Goal: Information Seeking & Learning: Learn about a topic

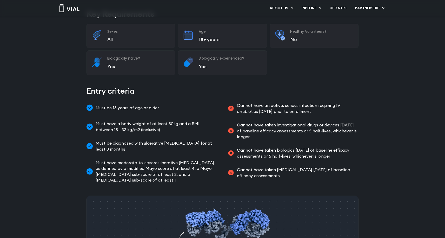
click at [264, 122] on span "Cannot have taken investigational drugs or devices within 30 days of baseline e…" at bounding box center [297, 130] width 123 height 17
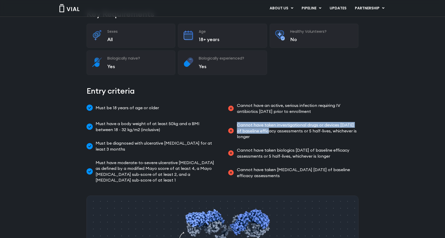
drag, startPoint x: 264, startPoint y: 118, endPoint x: 247, endPoint y: 105, distance: 21.1
click at [247, 120] on li "Cannot have taken investigational drugs or devices within 30 days of baseline e…" at bounding box center [293, 131] width 131 height 22
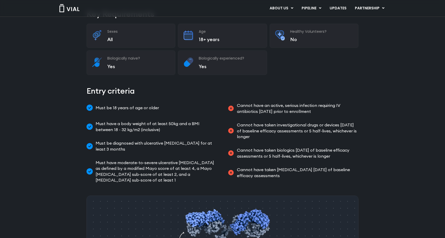
click at [251, 122] on span "Cannot have taken investigational drugs or devices within 30 days of baseline e…" at bounding box center [297, 130] width 123 height 17
click at [260, 122] on span "Cannot have taken investigational drugs or devices within 30 days of baseline e…" at bounding box center [297, 130] width 123 height 17
click at [71, 9] on img at bounding box center [69, 8] width 21 height 8
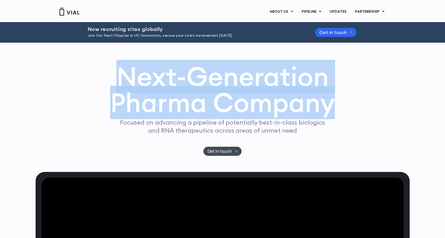
copy h1 "Next-Generation Pharma Company"
